Goal: Task Accomplishment & Management: Manage account settings

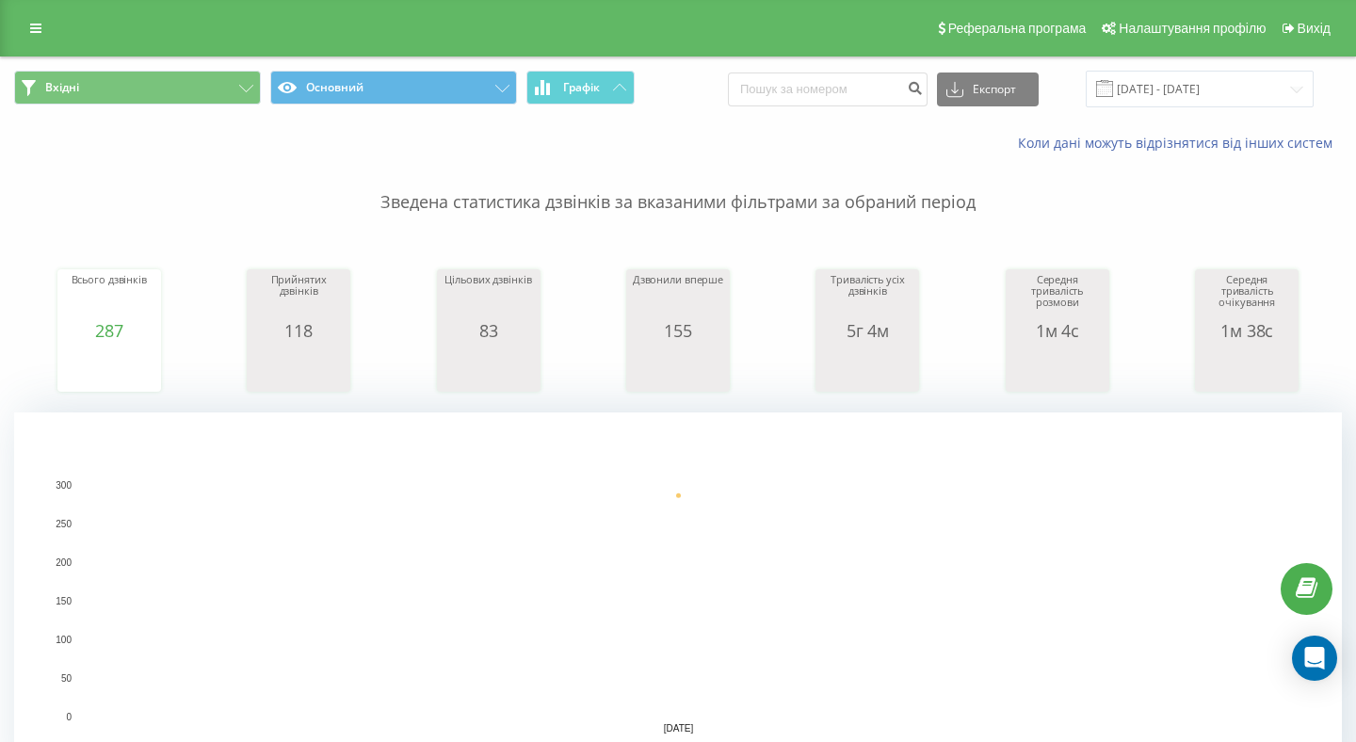
scroll to position [12, 0]
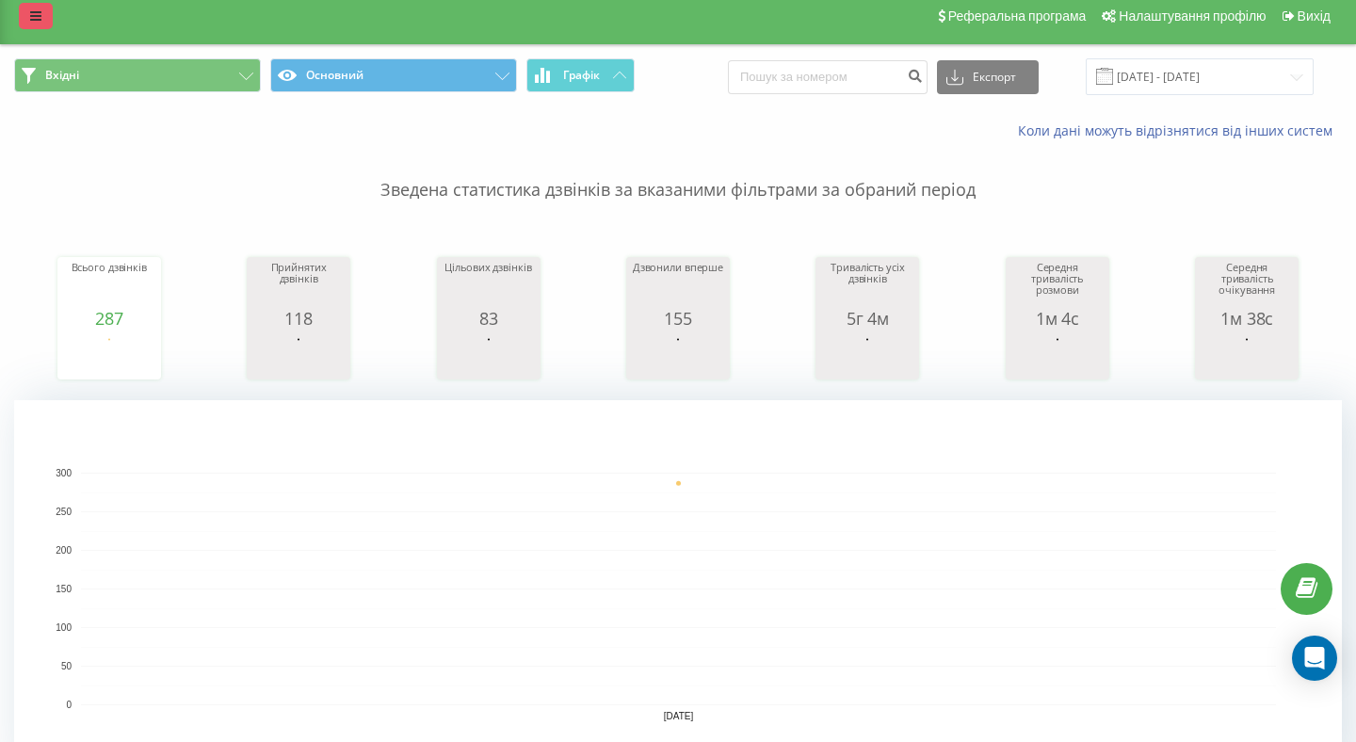
click at [29, 19] on link at bounding box center [36, 16] width 34 height 26
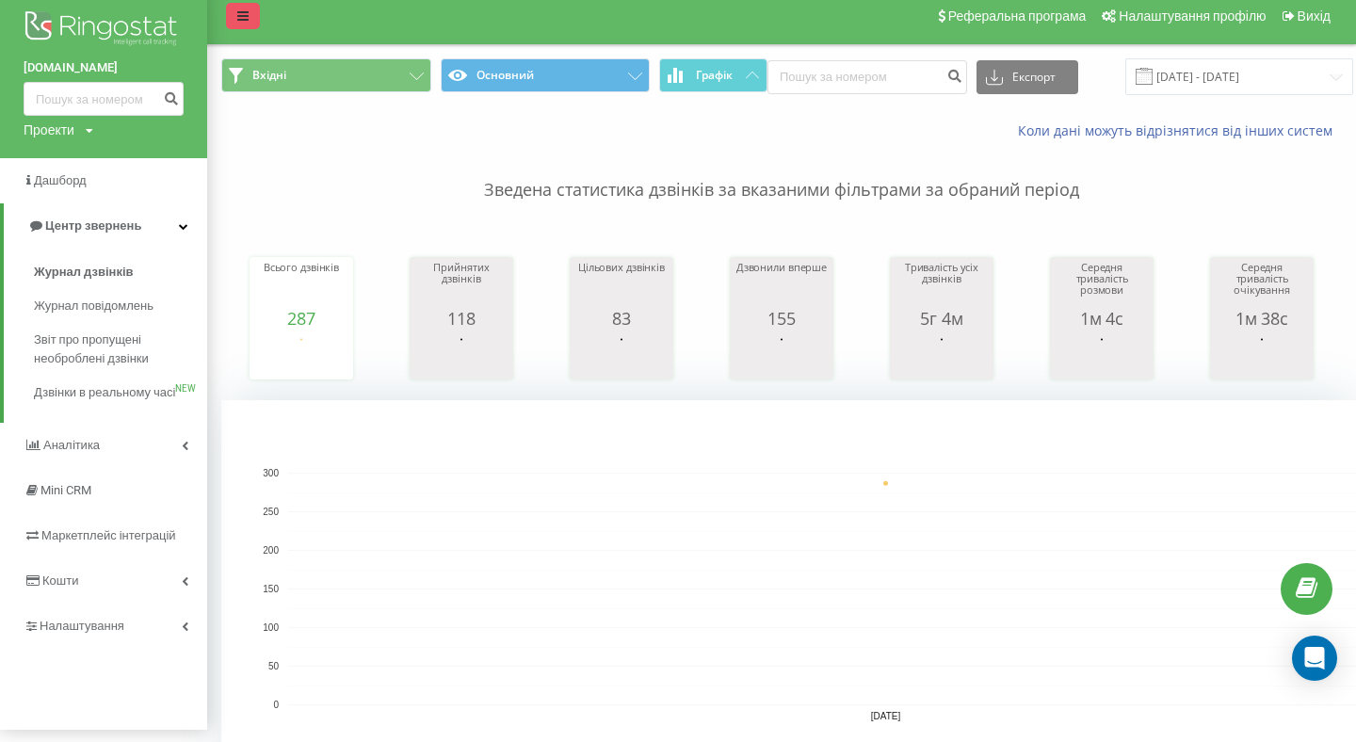
click at [239, 17] on icon at bounding box center [242, 15] width 11 height 13
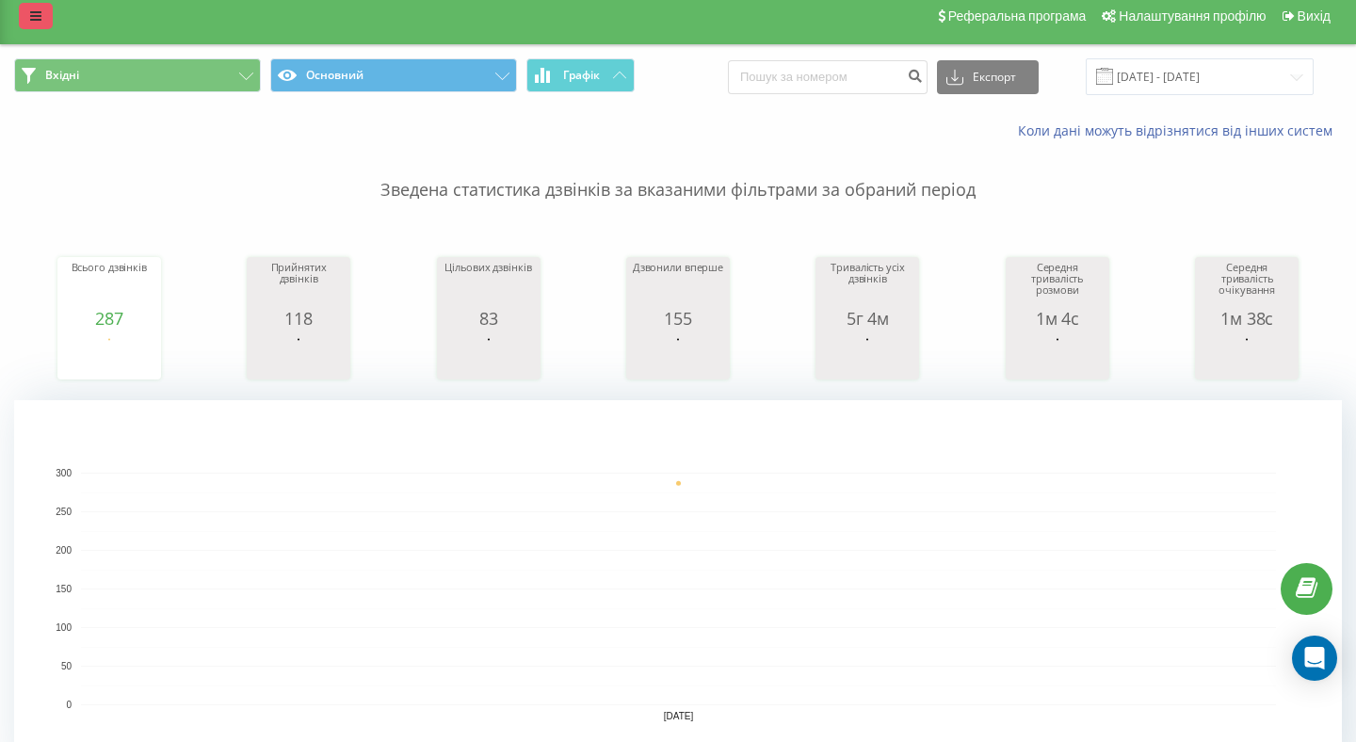
click at [37, 20] on icon at bounding box center [35, 15] width 11 height 13
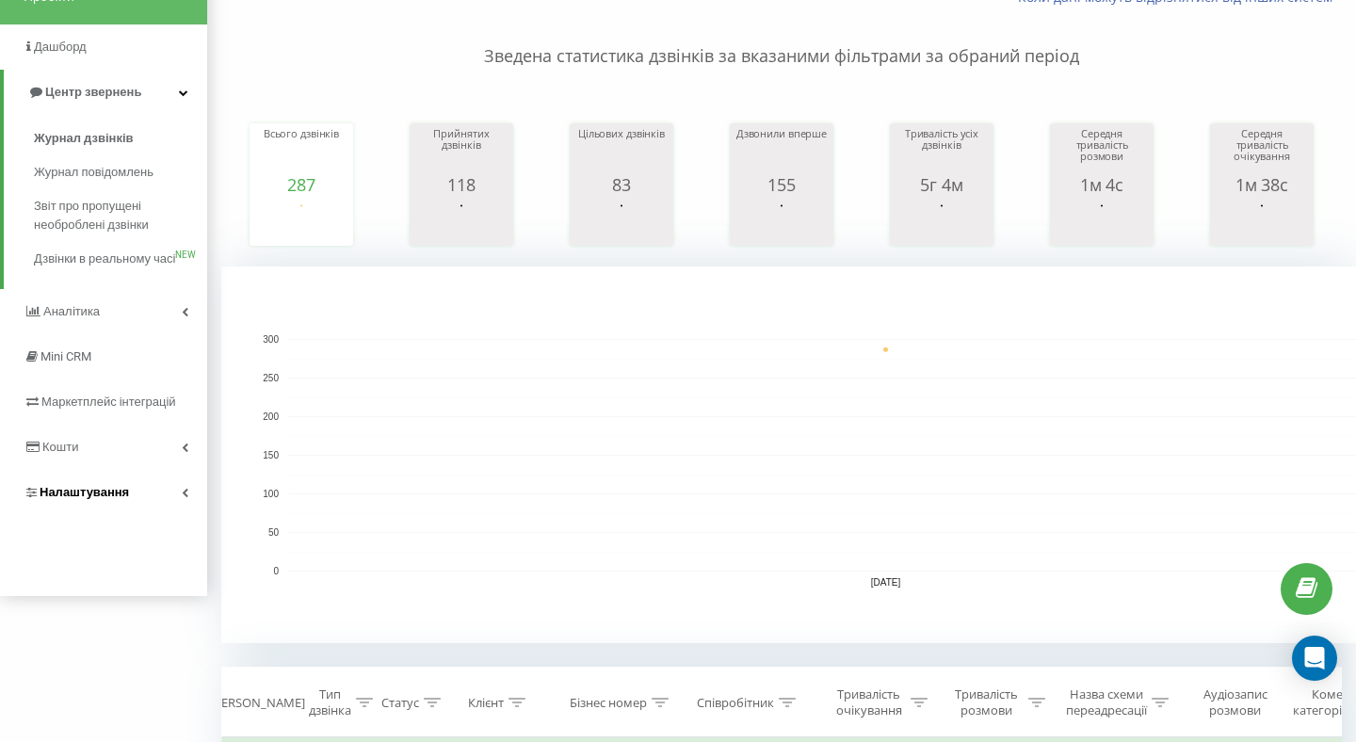
scroll to position [163, 0]
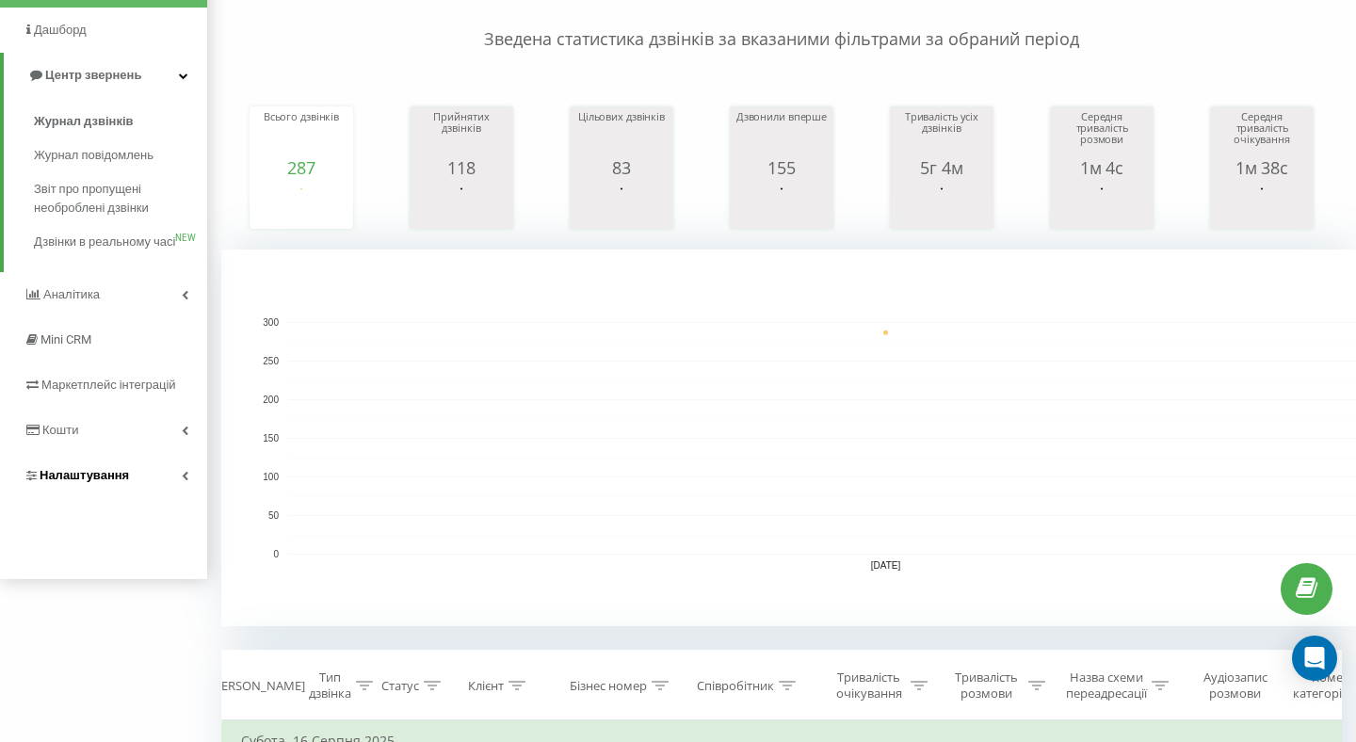
click at [152, 496] on link "Налаштування" at bounding box center [103, 475] width 207 height 45
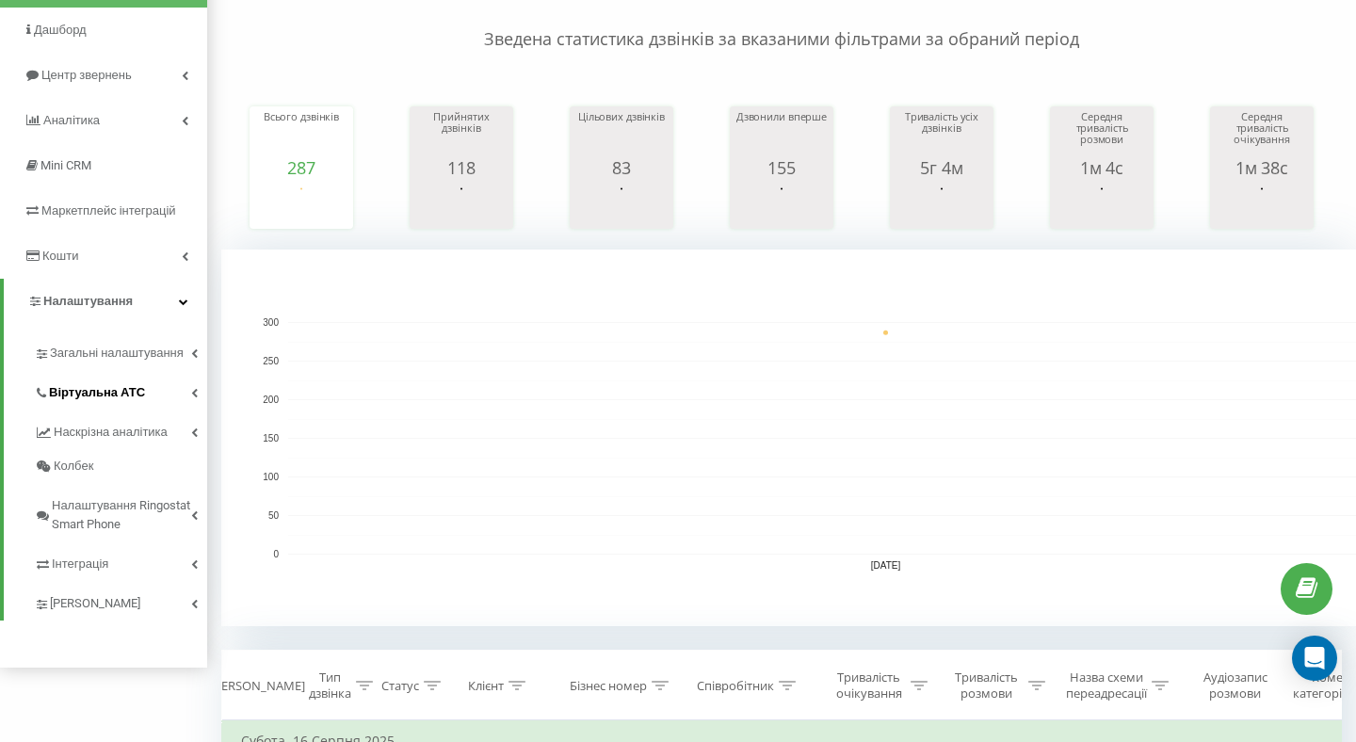
click at [147, 388] on link "Віртуальна АТС" at bounding box center [120, 390] width 173 height 40
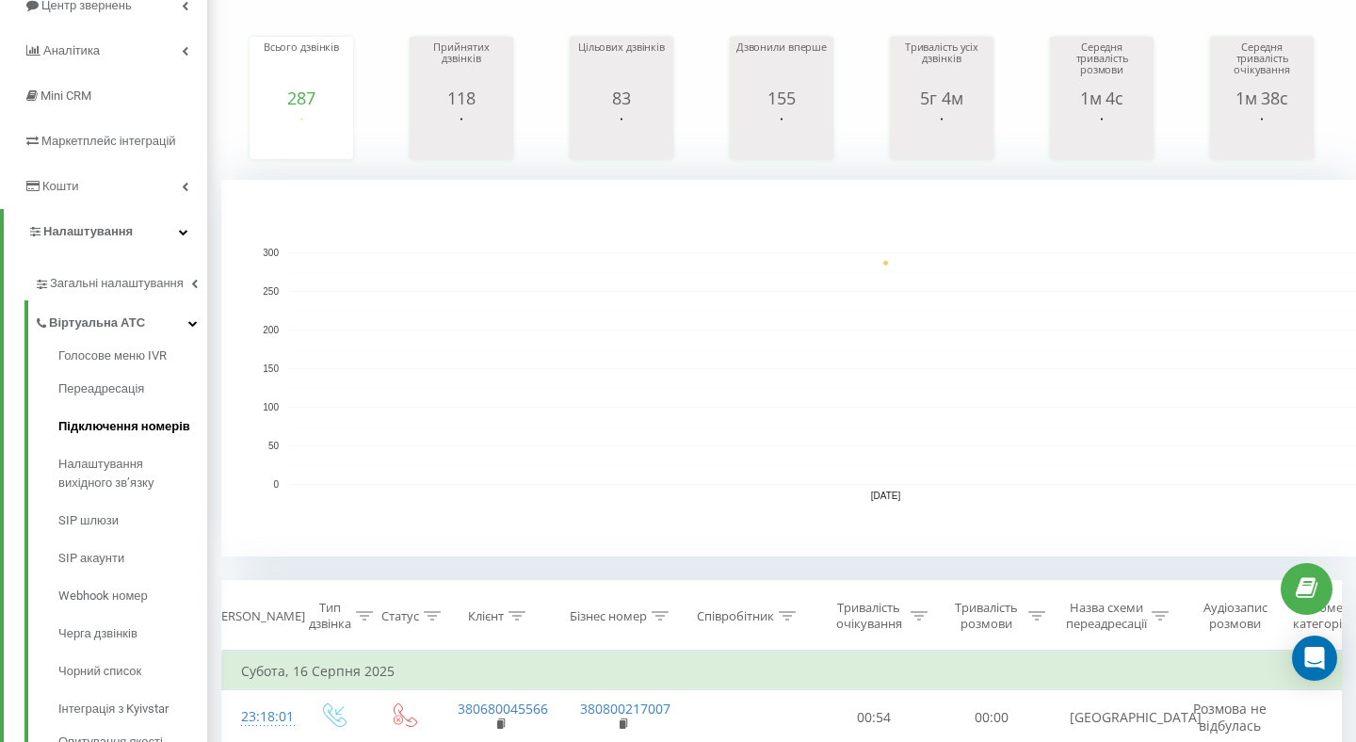
scroll to position [252, 0]
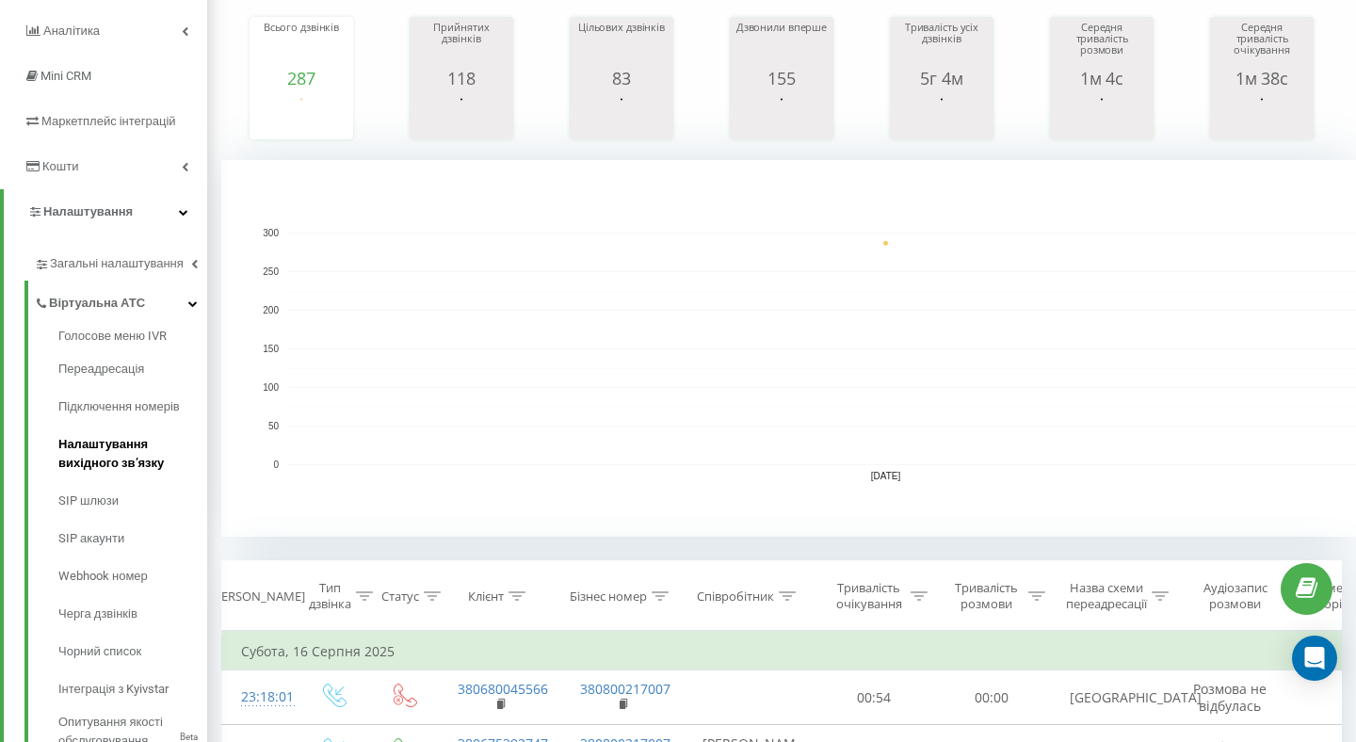
click at [134, 452] on span "Налаштування вихідного зв’язку" at bounding box center [127, 454] width 139 height 38
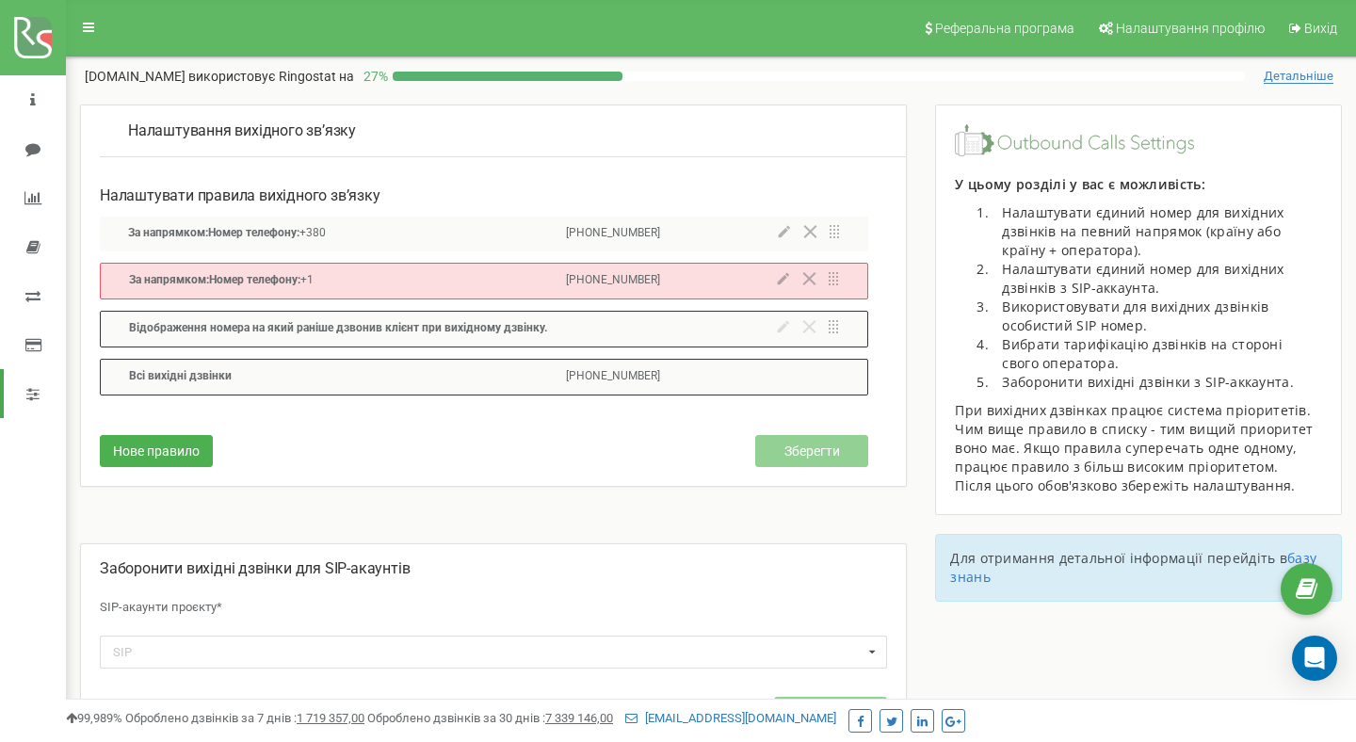
click at [522, 372] on div "Всi вихiднi дзвінки [PHONE_NUMBER]" at bounding box center [484, 377] width 768 height 37
click at [475, 284] on div "За напрямком: Номер телефону: +1 [PHONE_NUMBER]" at bounding box center [484, 281] width 768 height 37
click at [779, 275] on icon at bounding box center [783, 278] width 12 height 13
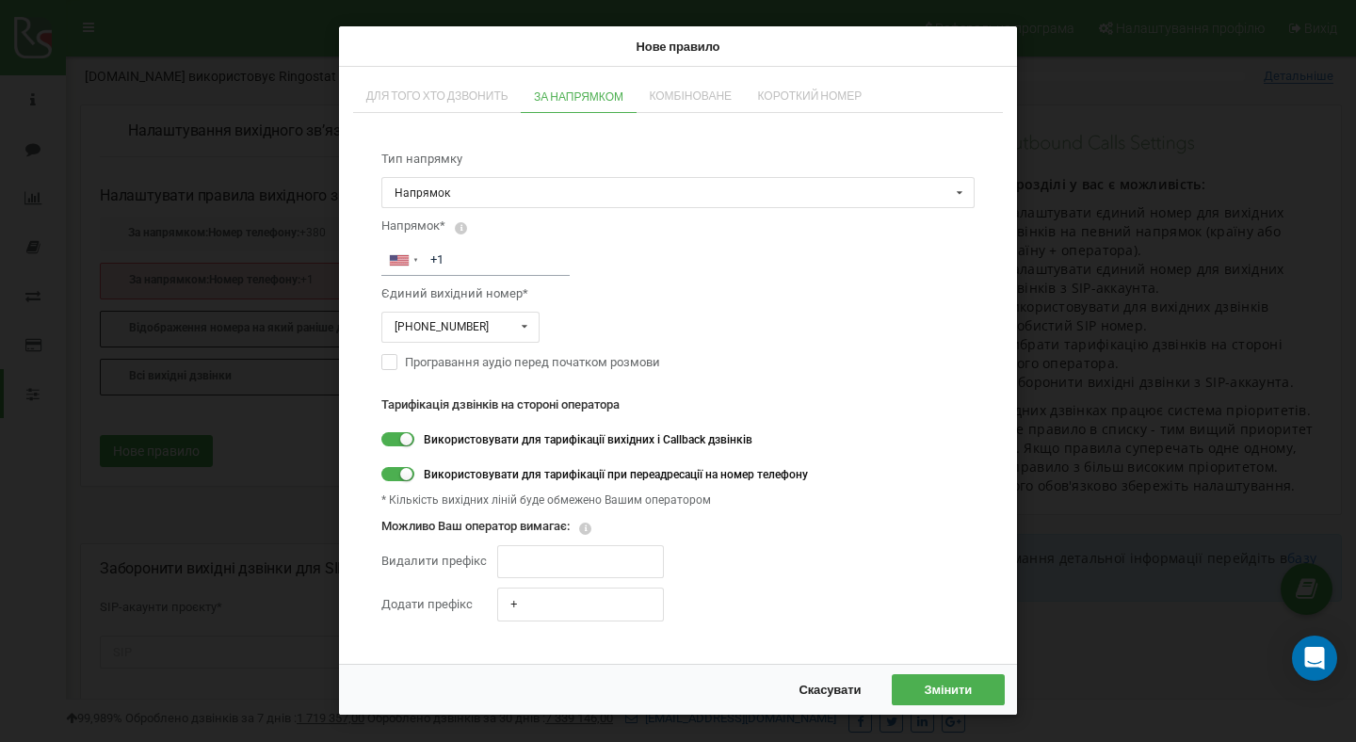
click at [823, 689] on span "Скасувати" at bounding box center [829, 689] width 62 height 15
